Goal: Task Accomplishment & Management: Complete application form

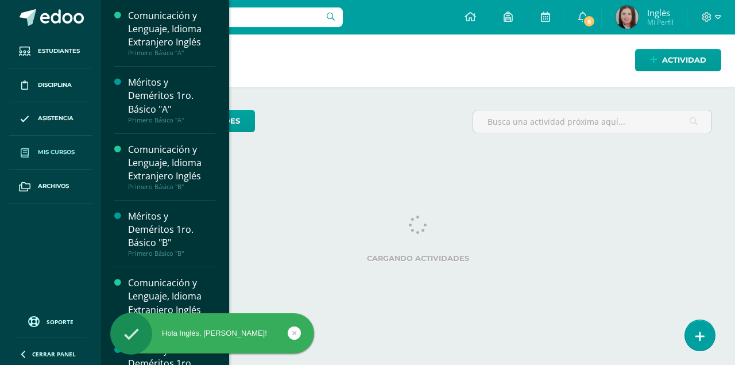
click at [60, 152] on span "Mis cursos" at bounding box center [56, 152] width 37 height 9
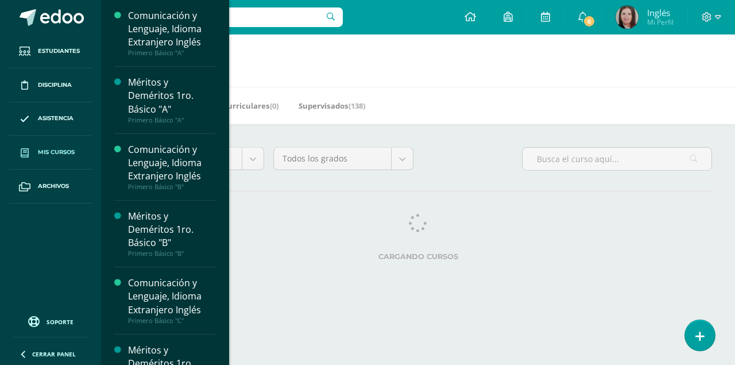
click at [483, 113] on div "Mis Cursos (44) Mis Extracurriculares (0) Supervisados (138)" at bounding box center [432, 105] width 662 height 37
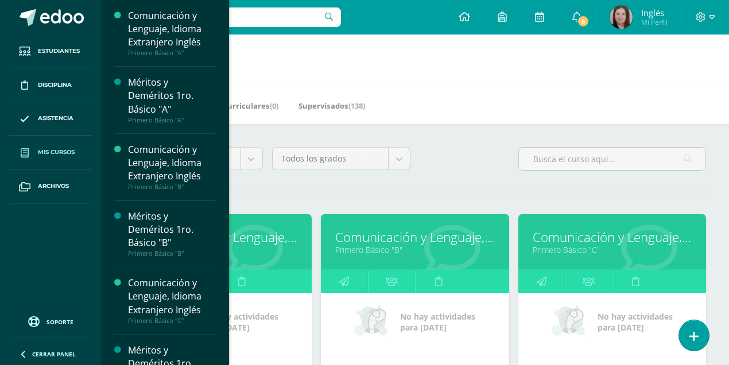
click at [262, 232] on link "Comunicación y Lenguaje, Idioma Extranjero Inglés" at bounding box center [217, 237] width 159 height 18
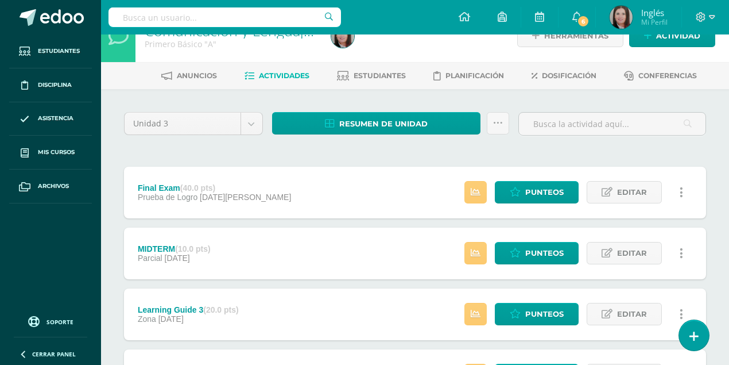
scroll to position [38, 0]
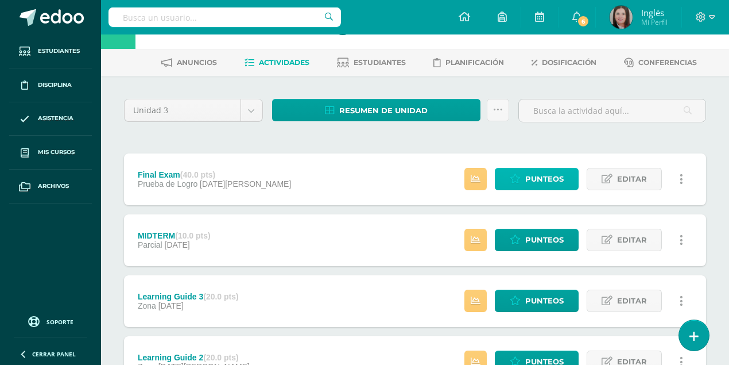
click at [559, 177] on span "Punteos" at bounding box center [544, 178] width 38 height 21
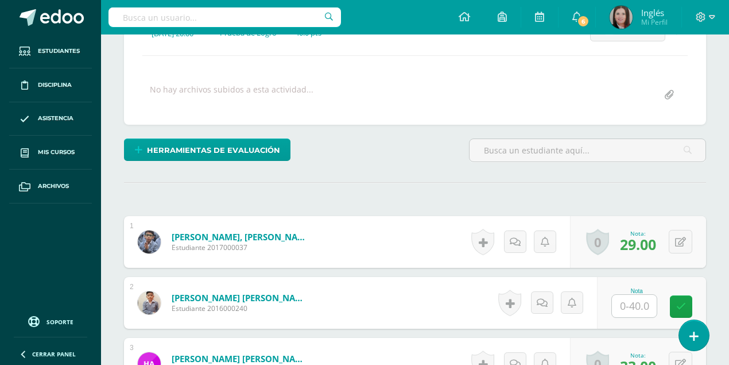
scroll to position [194, 0]
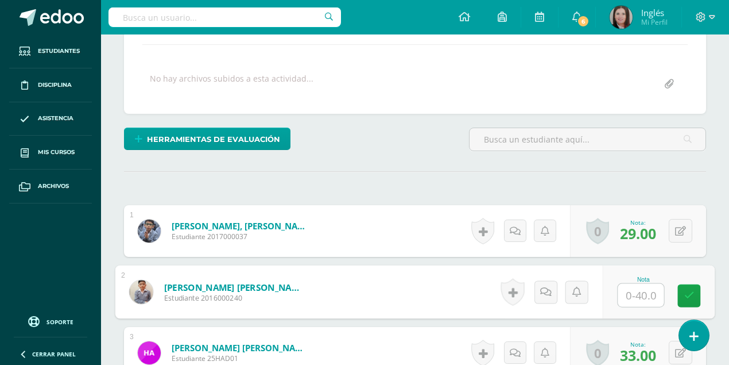
click at [633, 292] on input "text" at bounding box center [641, 295] width 46 height 23
type input "2"
type input "32"
click at [699, 296] on link at bounding box center [689, 295] width 23 height 23
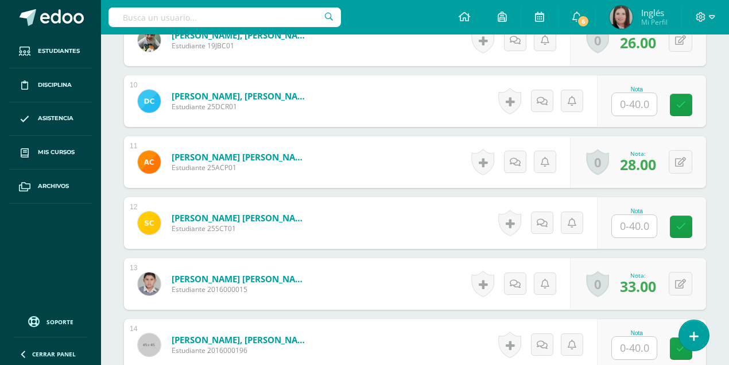
scroll to position [883, 0]
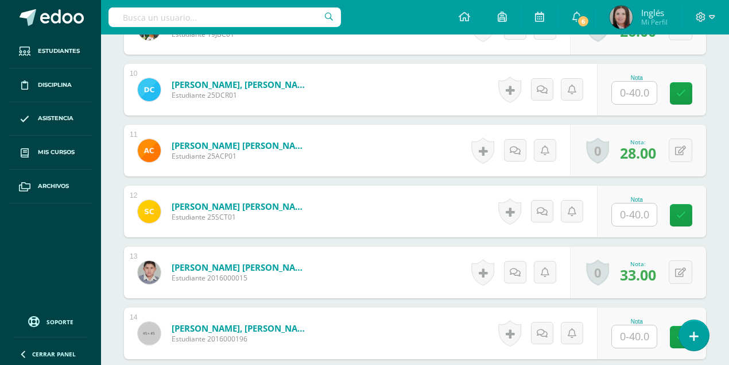
click at [628, 217] on input "text" at bounding box center [634, 214] width 45 height 22
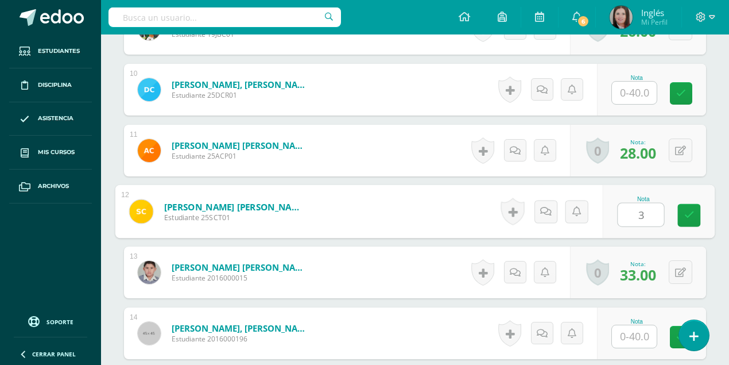
type input "39"
drag, startPoint x: 689, startPoint y: 214, endPoint x: 564, endPoint y: 221, distance: 124.8
click at [683, 214] on link at bounding box center [689, 215] width 23 height 23
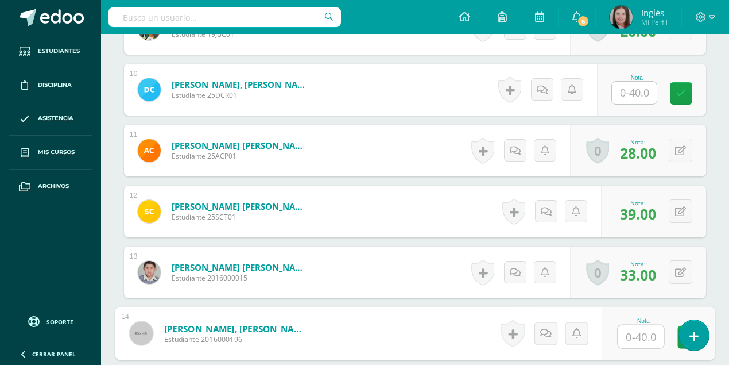
click at [635, 334] on input "text" at bounding box center [641, 336] width 46 height 23
type input "32"
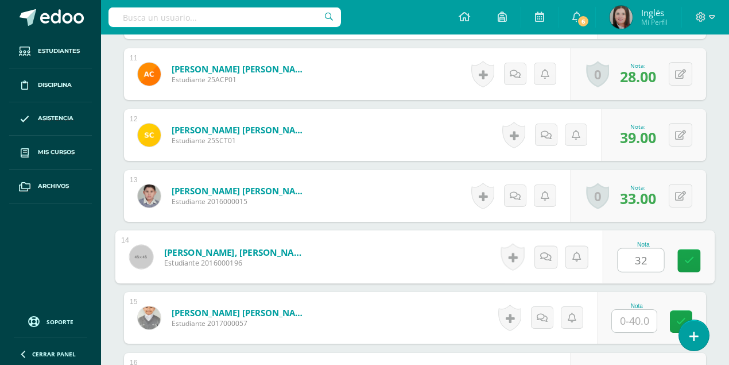
scroll to position [960, 0]
drag, startPoint x: 686, startPoint y: 260, endPoint x: 477, endPoint y: 264, distance: 208.5
click at [679, 260] on link at bounding box center [689, 260] width 23 height 23
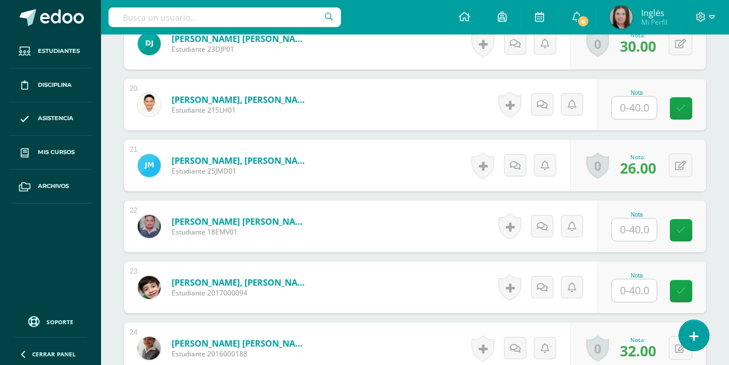
scroll to position [1496, 0]
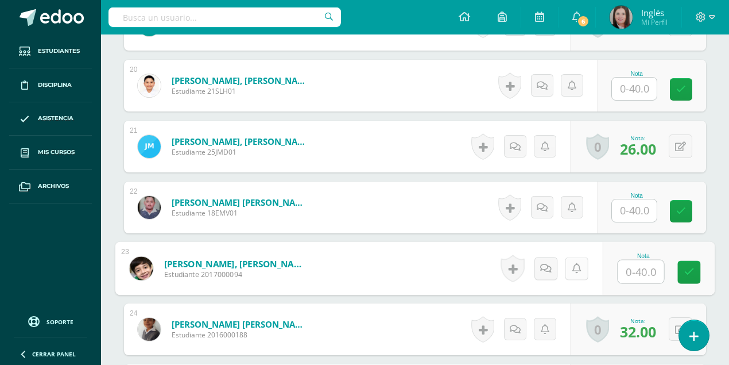
drag, startPoint x: 629, startPoint y: 266, endPoint x: 576, endPoint y: 266, distance: 52.8
click at [627, 266] on input "text" at bounding box center [641, 271] width 46 height 23
type input "36"
click at [689, 271] on icon at bounding box center [690, 272] width 10 height 10
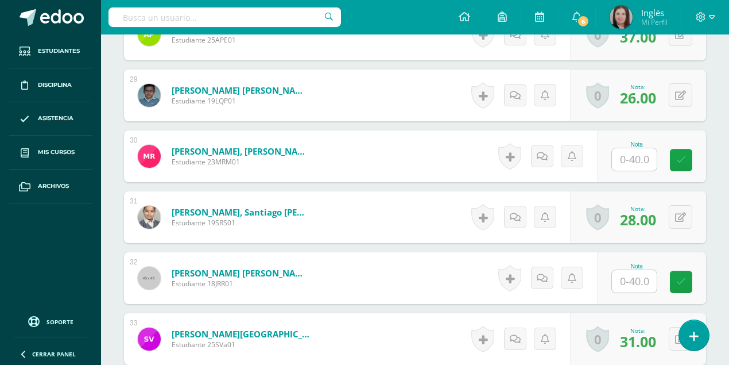
scroll to position [2109, 0]
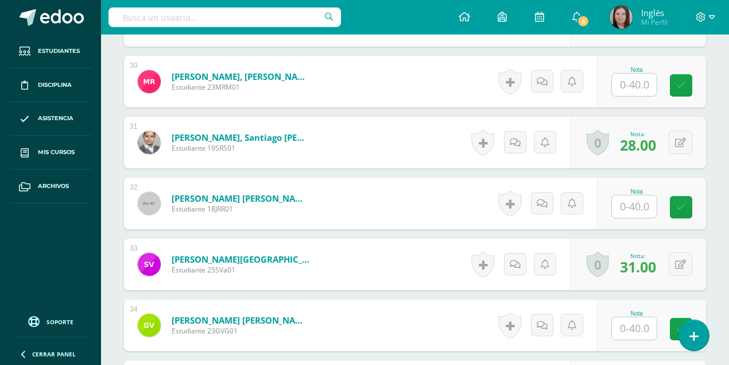
click at [620, 208] on input "text" at bounding box center [634, 206] width 45 height 22
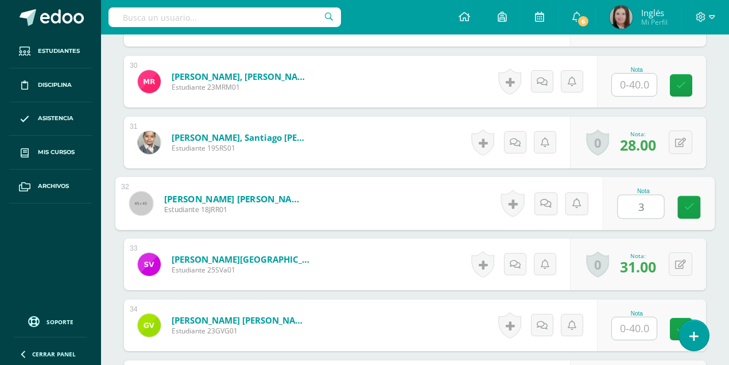
type input "37"
click at [689, 206] on icon at bounding box center [690, 207] width 10 height 10
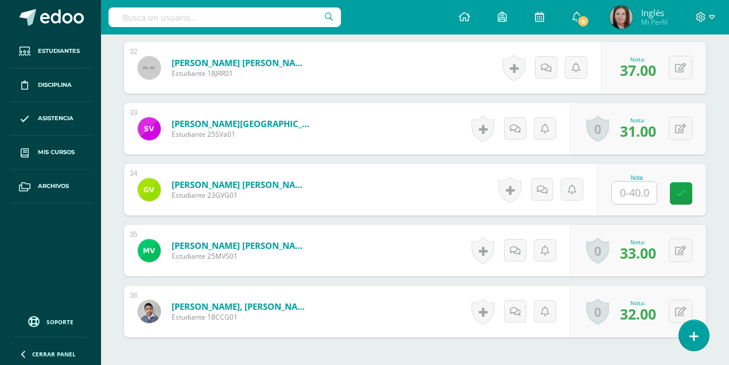
scroll to position [2261, 0]
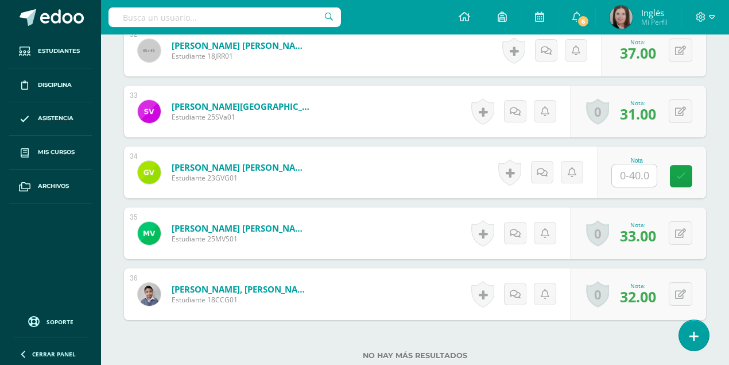
click at [636, 177] on input "text" at bounding box center [634, 175] width 45 height 22
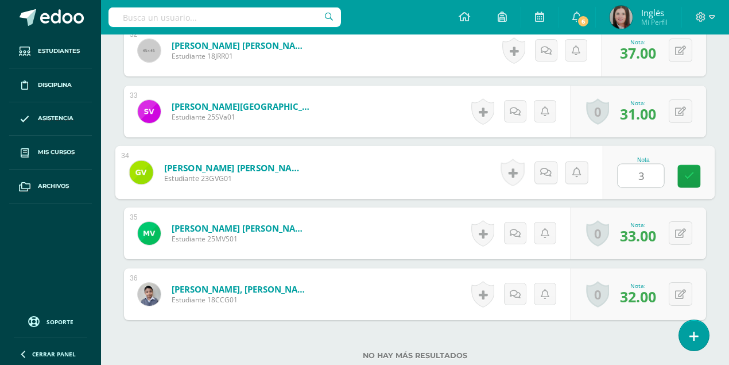
type input "36"
click at [689, 176] on icon at bounding box center [690, 176] width 10 height 10
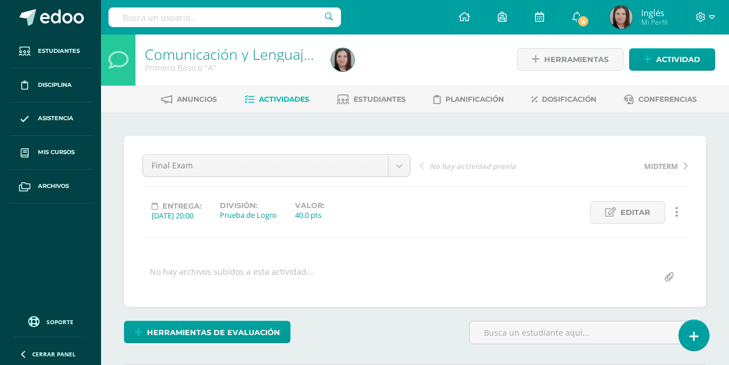
scroll to position [0, 0]
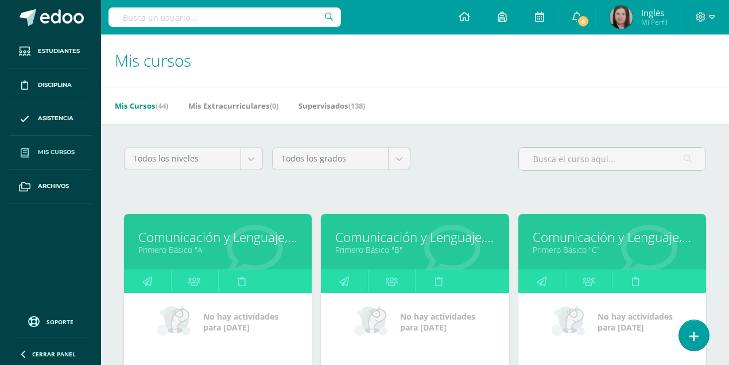
click at [409, 232] on link "Comunicación y Lenguaje, Idioma Extranjero Inglés" at bounding box center [414, 237] width 159 height 18
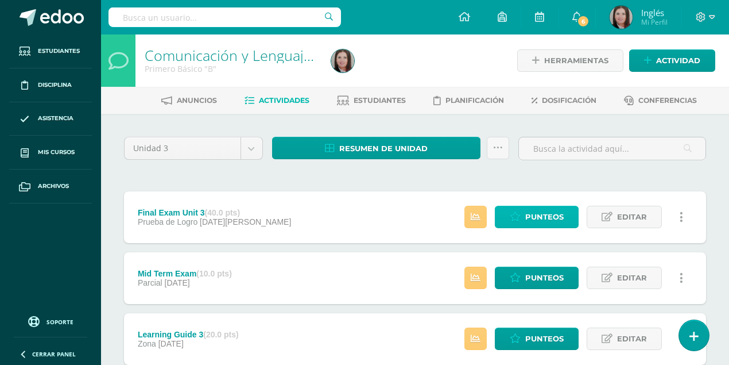
click at [552, 216] on span "Punteos" at bounding box center [544, 216] width 38 height 21
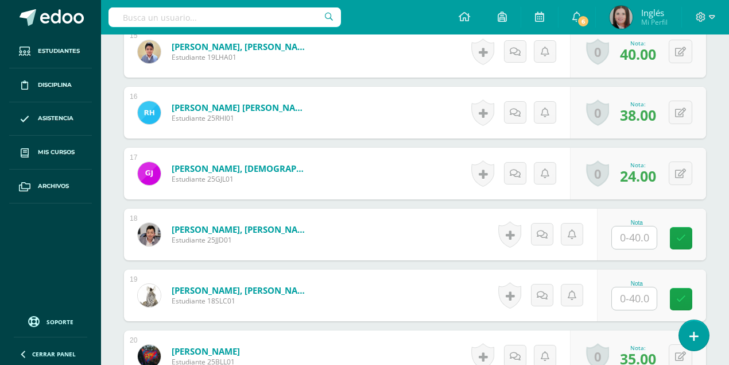
scroll to position [1270, 0]
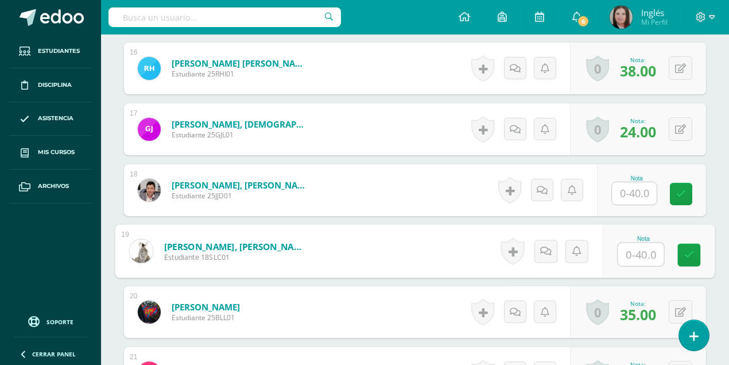
click at [632, 250] on input "text" at bounding box center [641, 254] width 46 height 23
click at [644, 255] on input "text" at bounding box center [641, 254] width 46 height 23
type input "36"
click at [693, 255] on icon at bounding box center [690, 255] width 10 height 10
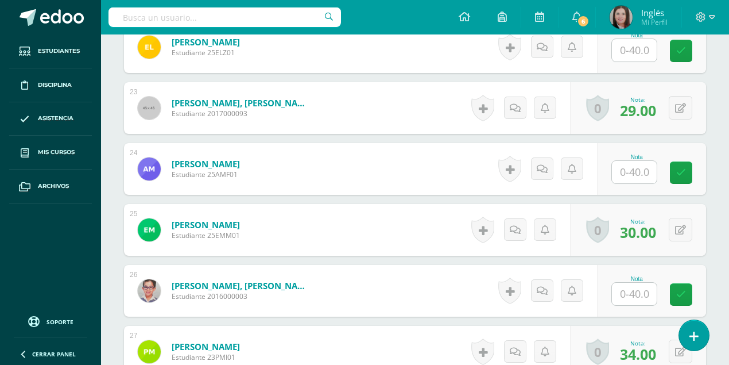
scroll to position [1691, 0]
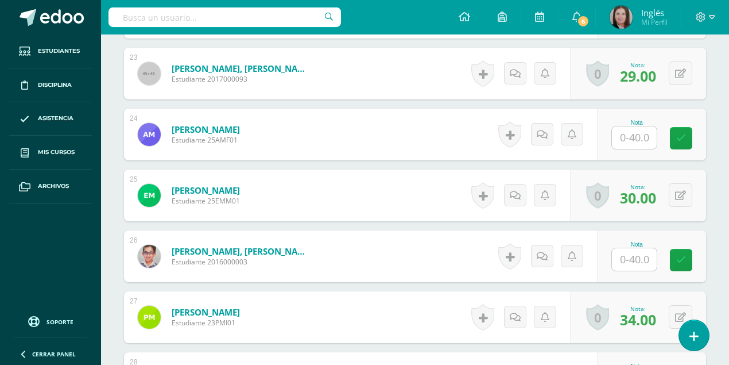
click at [644, 259] on input "text" at bounding box center [634, 259] width 45 height 22
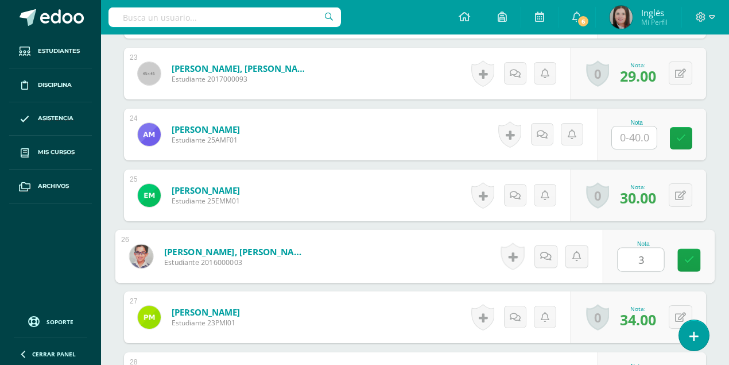
type input "30"
click at [683, 259] on link at bounding box center [689, 260] width 23 height 23
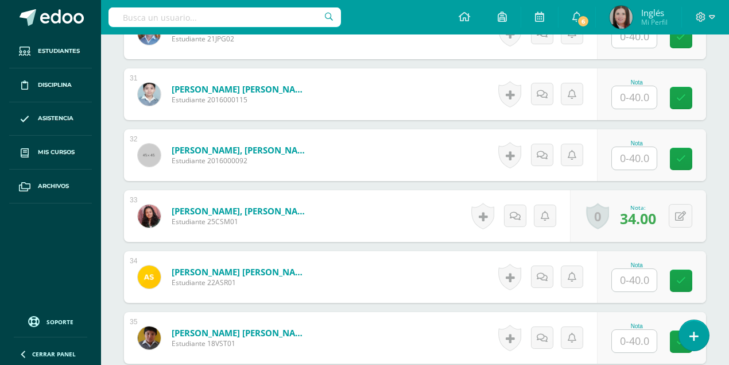
scroll to position [2227, 0]
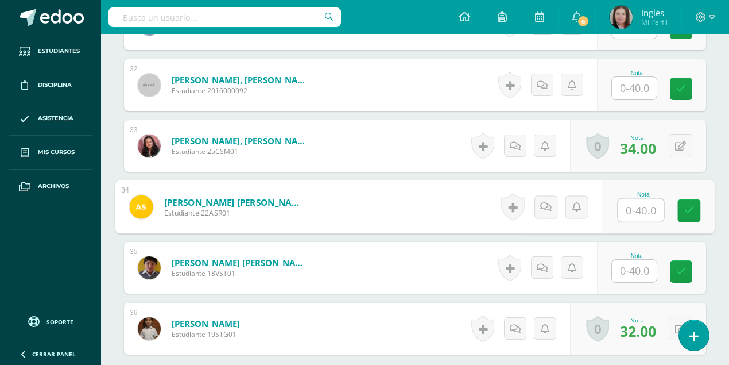
click at [632, 207] on input "text" at bounding box center [641, 210] width 46 height 23
type input "38"
click at [687, 209] on icon at bounding box center [690, 211] width 10 height 10
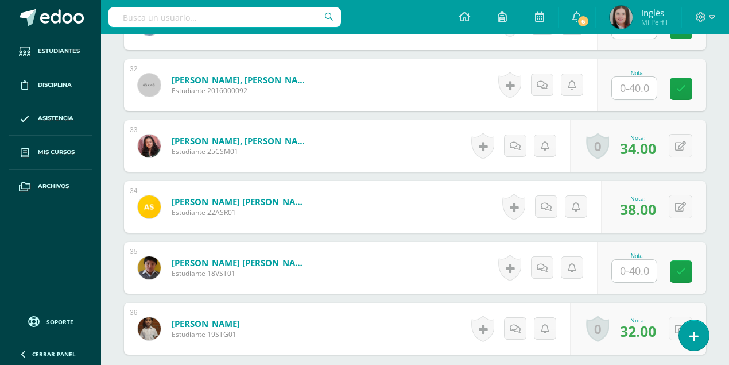
click at [645, 272] on input "text" at bounding box center [634, 271] width 45 height 22
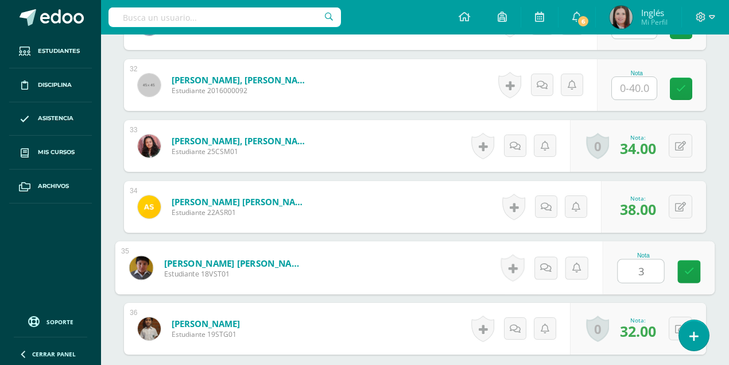
type input "32"
click at [685, 266] on icon at bounding box center [690, 271] width 10 height 10
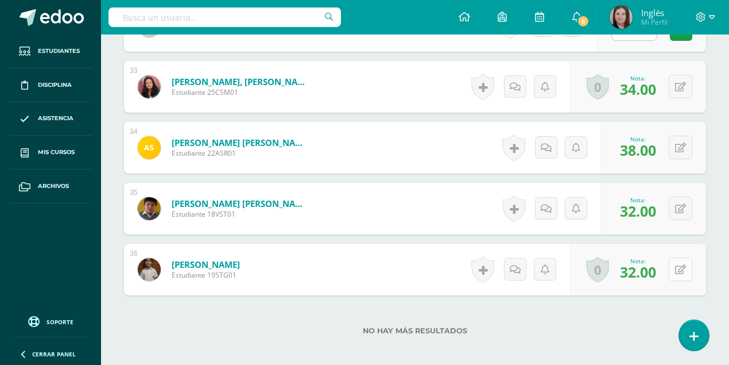
scroll to position [2303, 0]
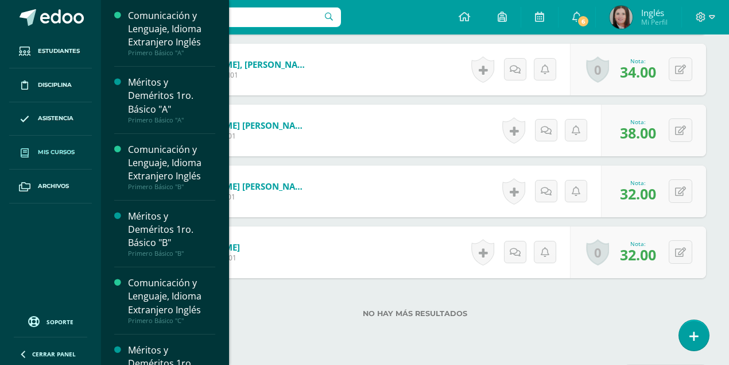
click at [34, 148] on span at bounding box center [24, 152] width 21 height 21
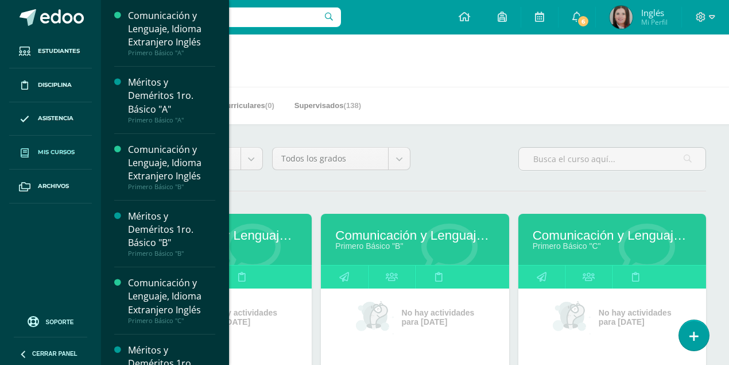
click at [581, 232] on link "Comunicación y Lenguaje, Idioma Extranjero Inglés" at bounding box center [612, 235] width 159 height 15
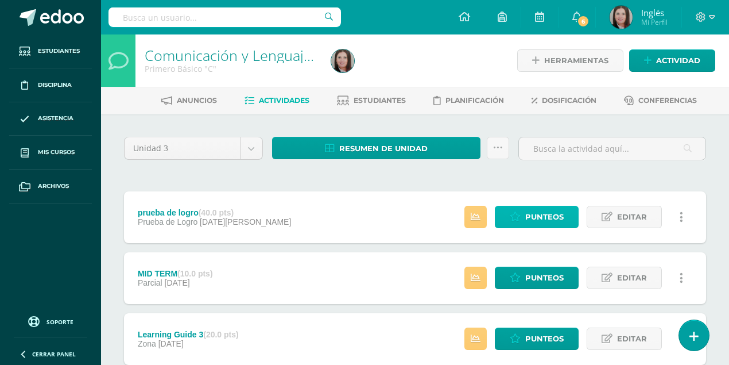
click at [569, 218] on link "Punteos" at bounding box center [537, 217] width 84 height 22
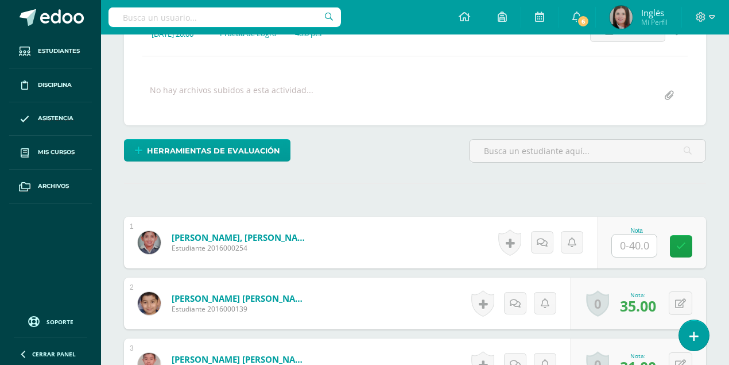
scroll to position [196, 0]
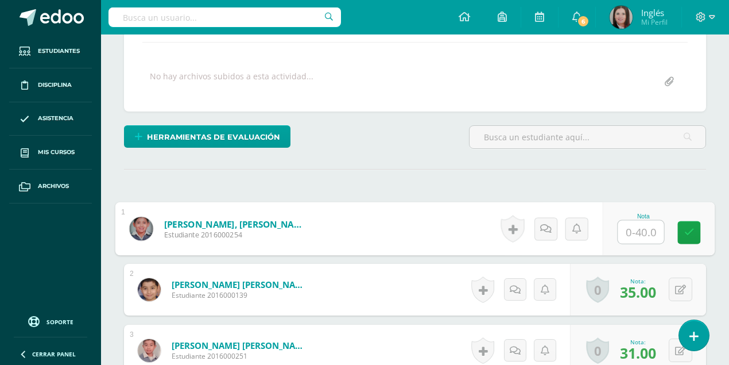
click at [644, 231] on input "text" at bounding box center [641, 232] width 46 height 23
type input "37"
click at [690, 231] on icon at bounding box center [690, 232] width 10 height 10
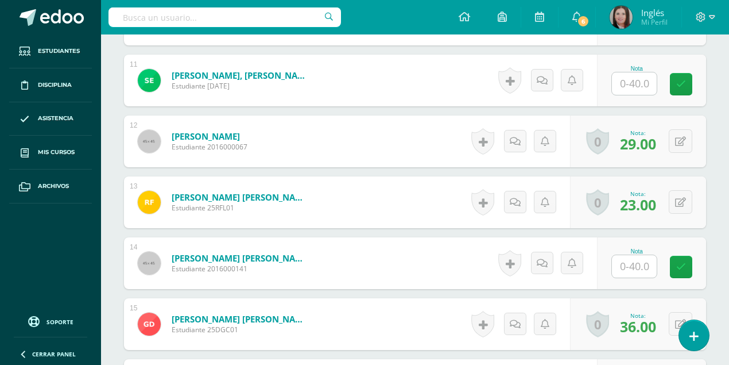
scroll to position [962, 0]
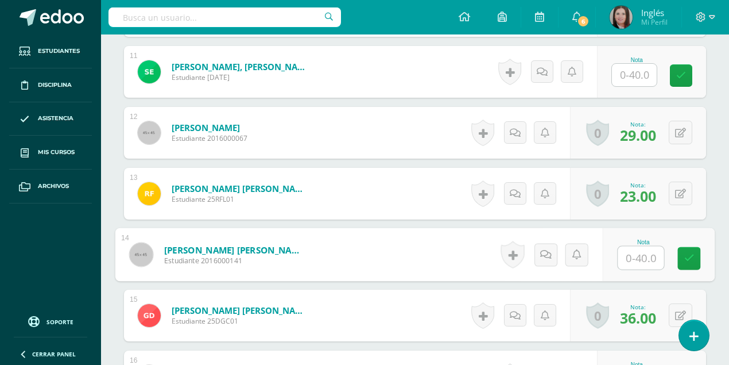
click at [625, 253] on input "text" at bounding box center [641, 257] width 46 height 23
type input "26"
click at [683, 254] on link at bounding box center [689, 258] width 23 height 23
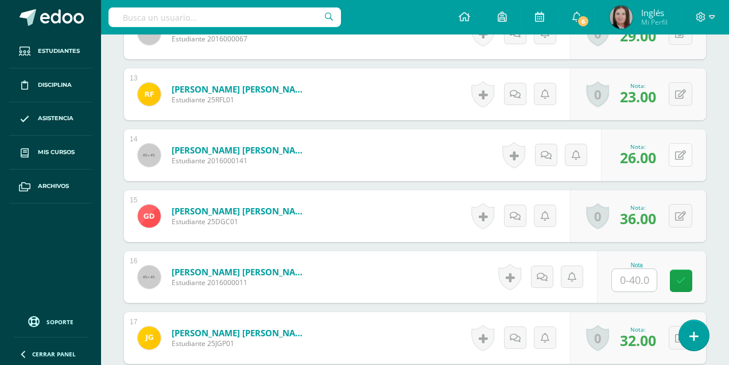
scroll to position [1077, 0]
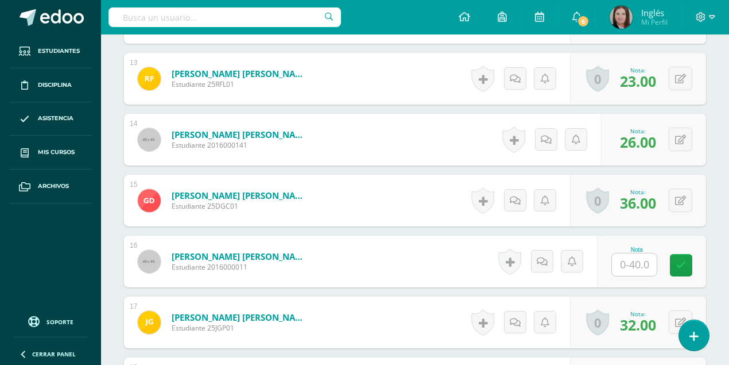
click at [640, 265] on input "text" at bounding box center [634, 264] width 45 height 22
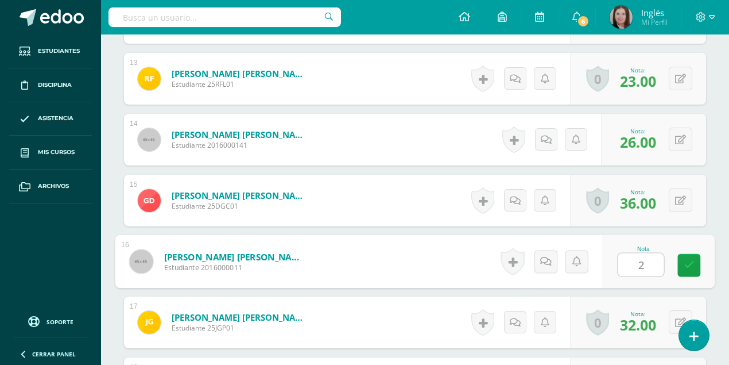
type input "28"
click at [679, 264] on link at bounding box center [689, 265] width 23 height 23
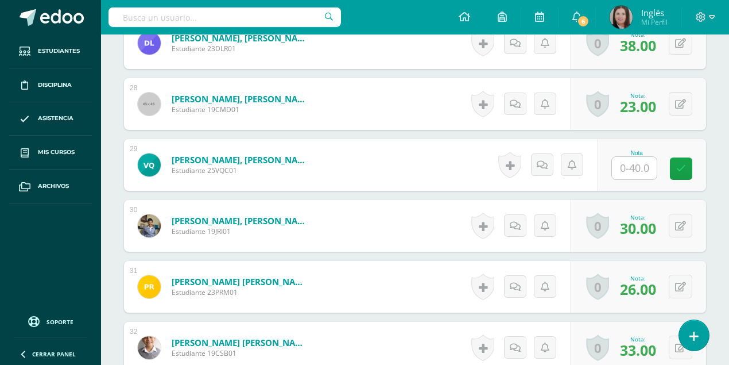
scroll to position [1957, 0]
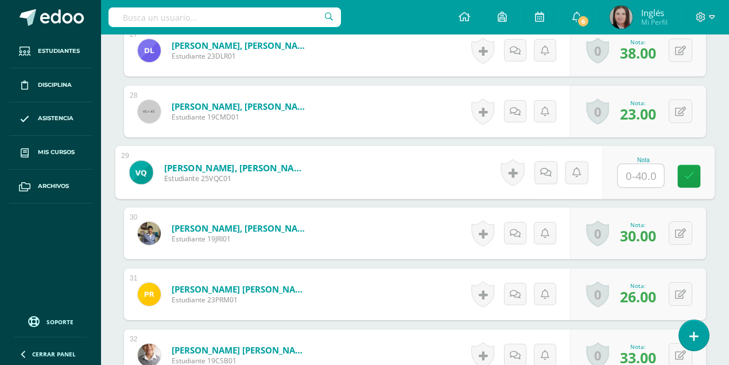
click at [647, 165] on input "text" at bounding box center [641, 175] width 46 height 23
type input "35"
click at [689, 173] on icon at bounding box center [690, 176] width 10 height 10
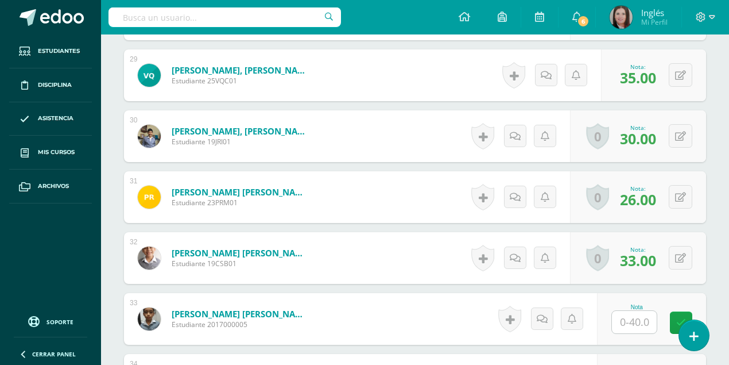
scroll to position [2054, 0]
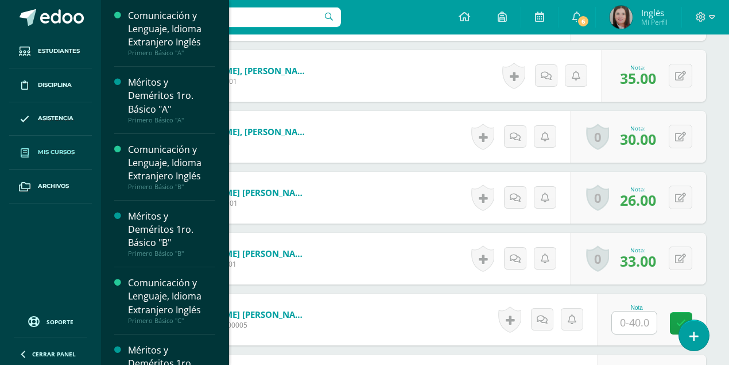
click at [53, 150] on span "Mis cursos" at bounding box center [56, 152] width 37 height 9
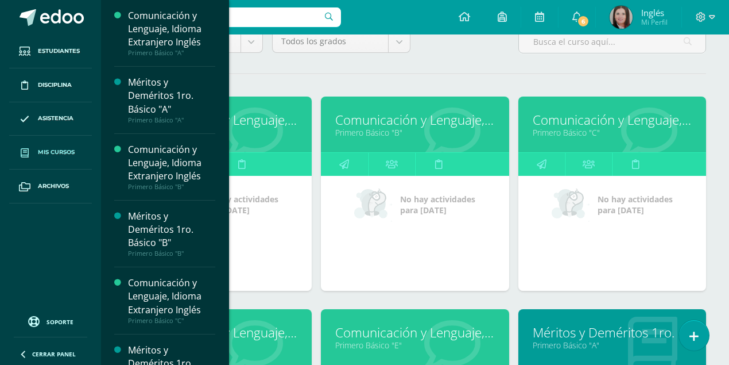
scroll to position [153, 0]
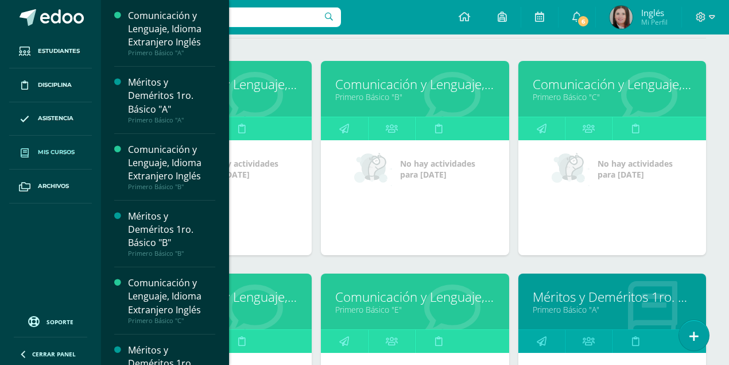
click at [254, 297] on link "Comunicación y Lenguaje, Idioma Extranjero Inglés" at bounding box center [217, 297] width 159 height 18
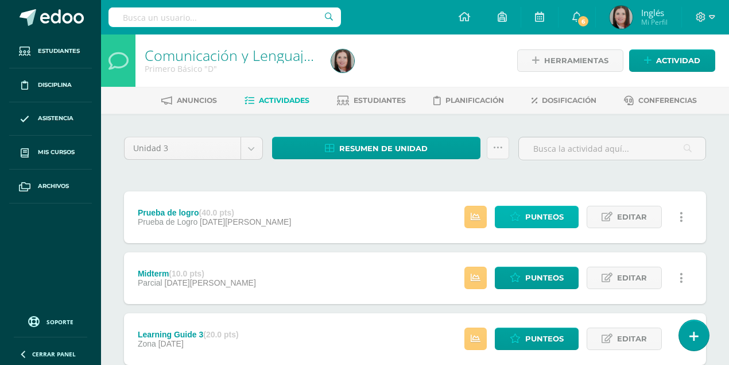
click at [560, 219] on span "Punteos" at bounding box center [544, 216] width 38 height 21
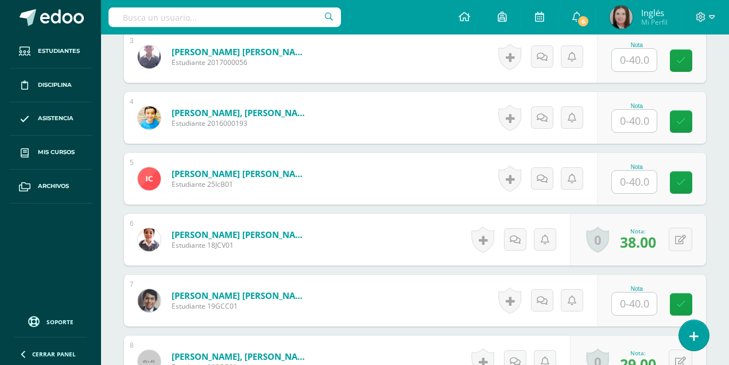
scroll to position [490, 0]
click at [649, 304] on input "text" at bounding box center [634, 303] width 45 height 22
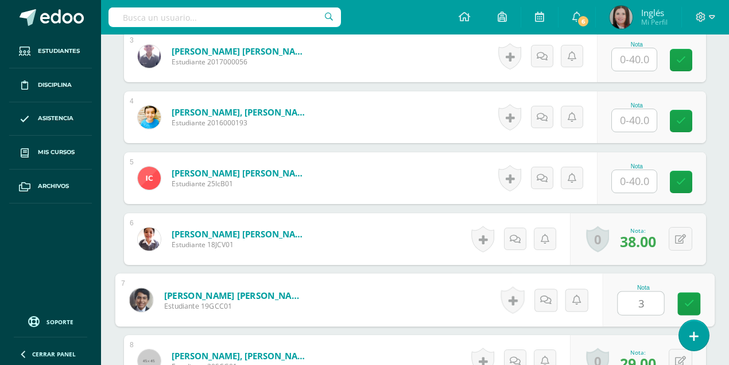
type input "35"
click at [685, 299] on icon at bounding box center [690, 304] width 10 height 10
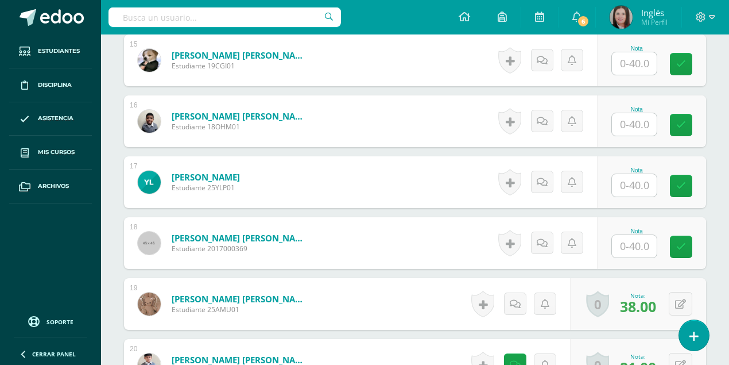
scroll to position [1218, 0]
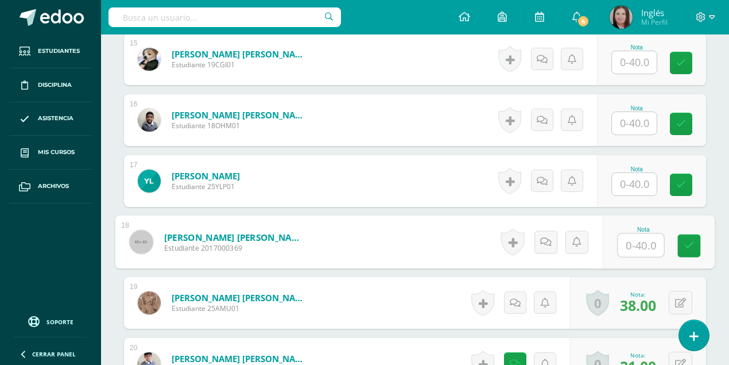
click at [646, 247] on input "text" at bounding box center [641, 245] width 46 height 23
type input "28"
click at [697, 244] on link at bounding box center [689, 245] width 23 height 23
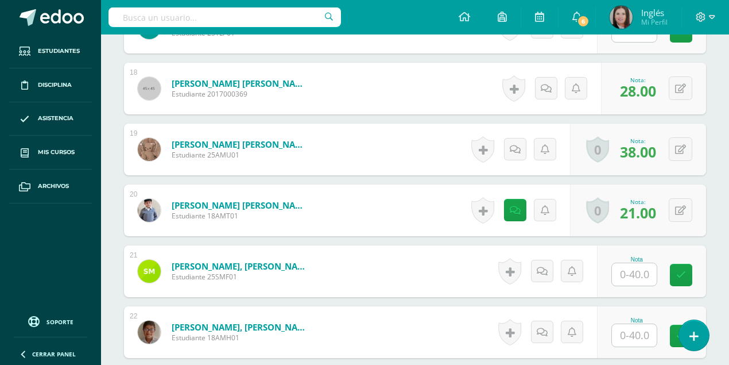
scroll to position [1409, 0]
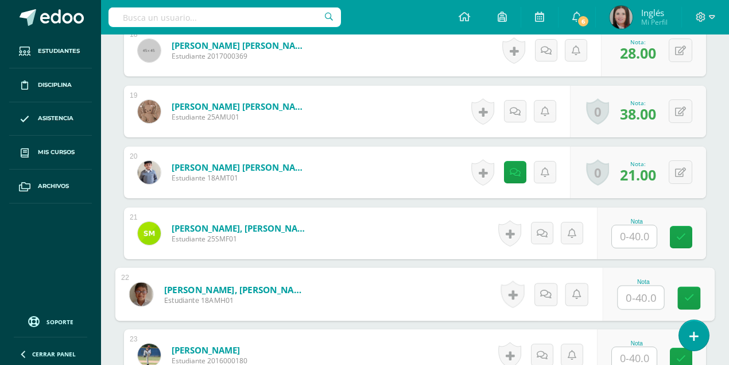
click at [639, 288] on input "text" at bounding box center [641, 297] width 46 height 23
type input "37"
click at [682, 295] on link at bounding box center [689, 298] width 23 height 23
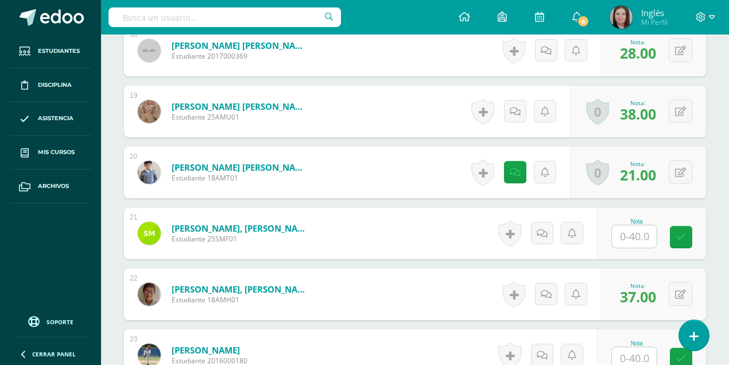
scroll to position [1486, 0]
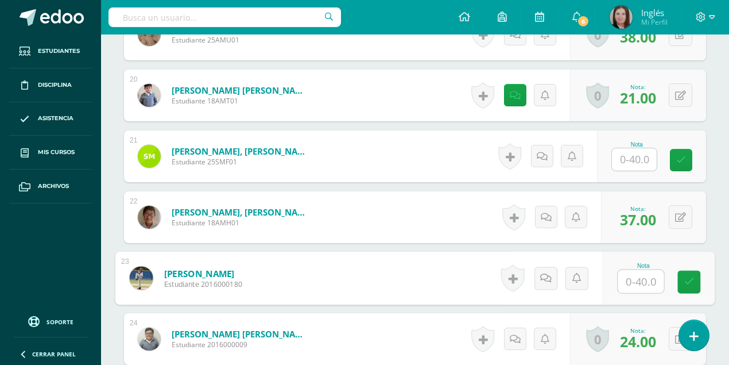
click at [629, 281] on input "text" at bounding box center [641, 281] width 46 height 23
type input "37"
click at [682, 283] on link at bounding box center [689, 281] width 23 height 23
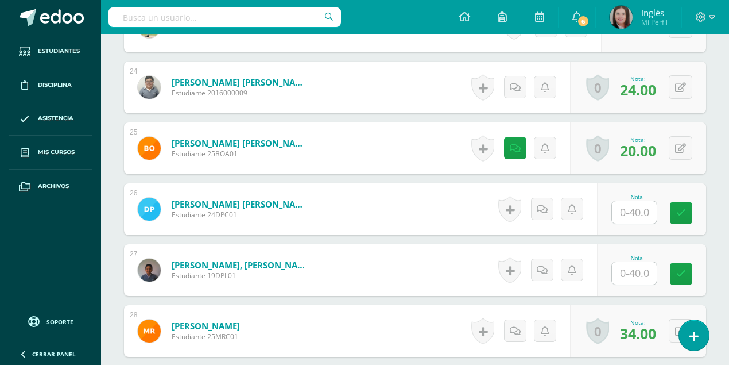
scroll to position [1831, 0]
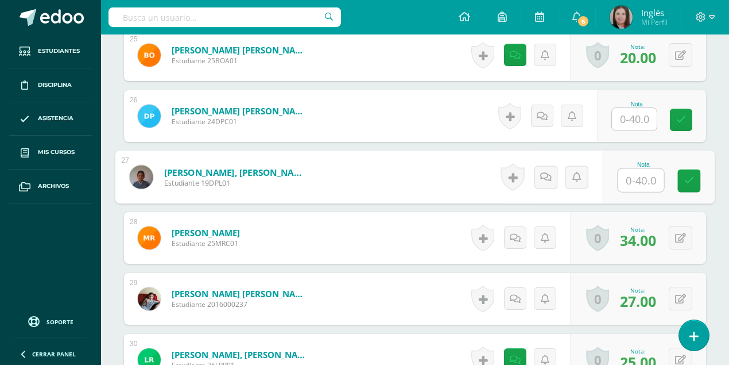
click at [638, 176] on input "text" at bounding box center [641, 180] width 46 height 23
type input "37"
click at [688, 179] on icon at bounding box center [690, 181] width 10 height 10
